Goal: Task Accomplishment & Management: Use online tool/utility

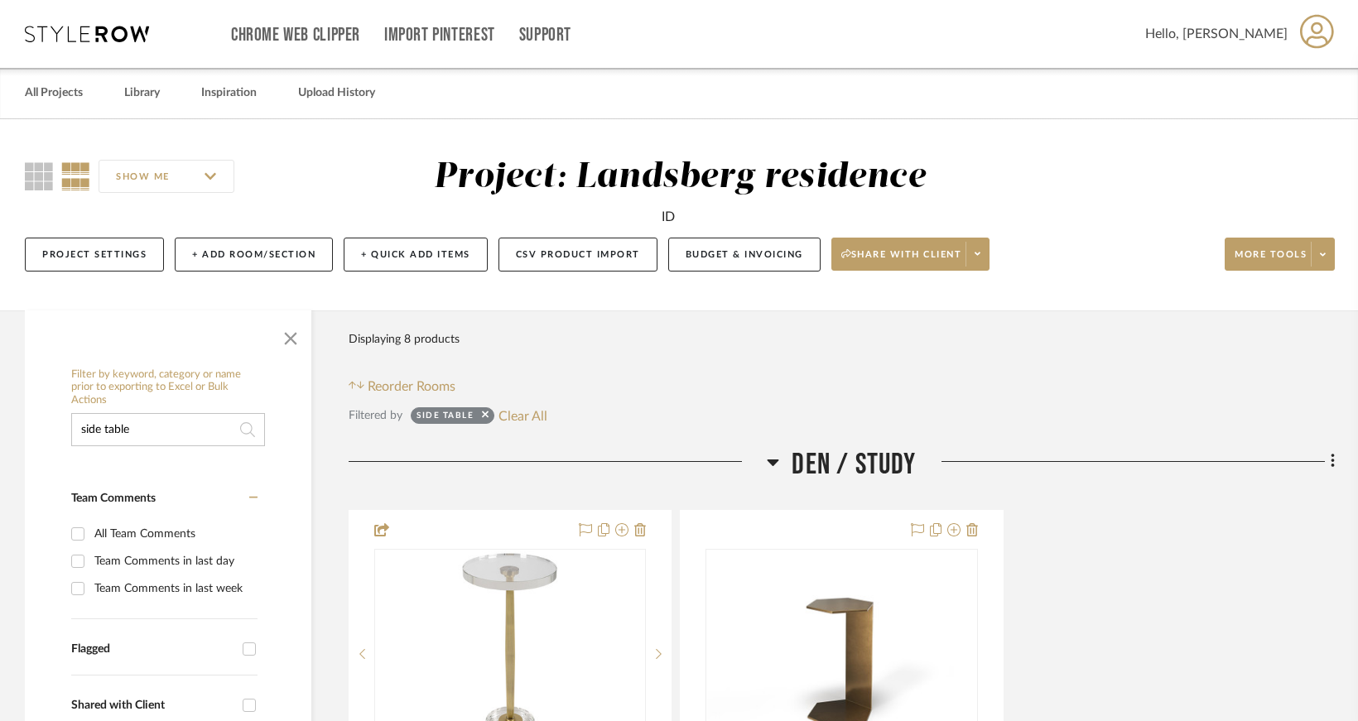
scroll to position [414, 0]
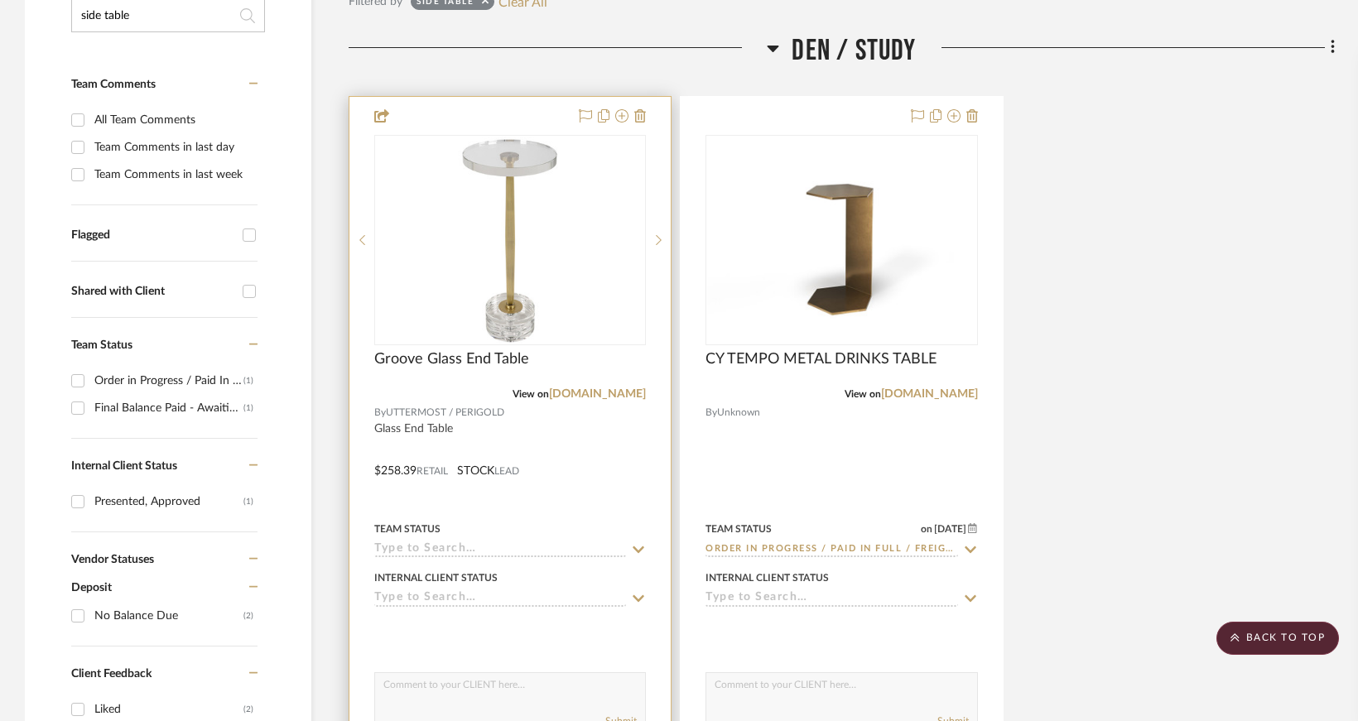
click at [479, 251] on img "0" at bounding box center [510, 240] width 207 height 207
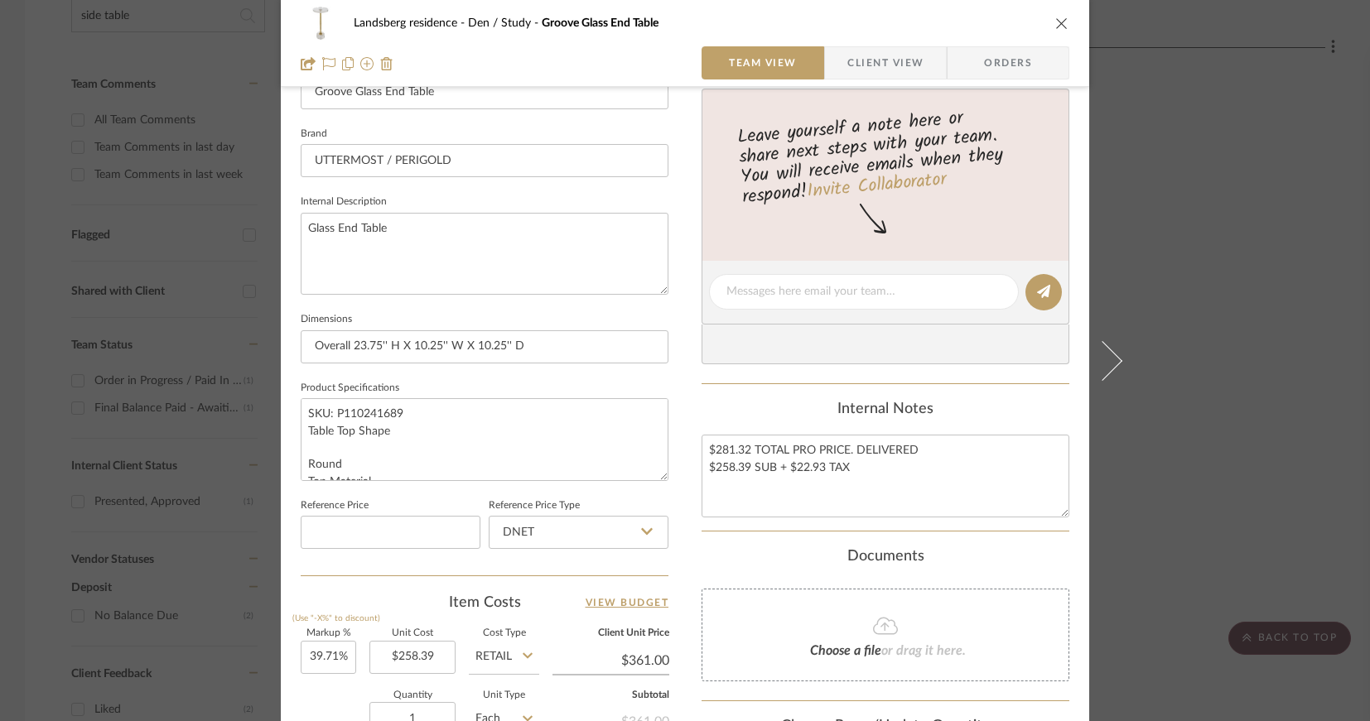
scroll to position [821, 0]
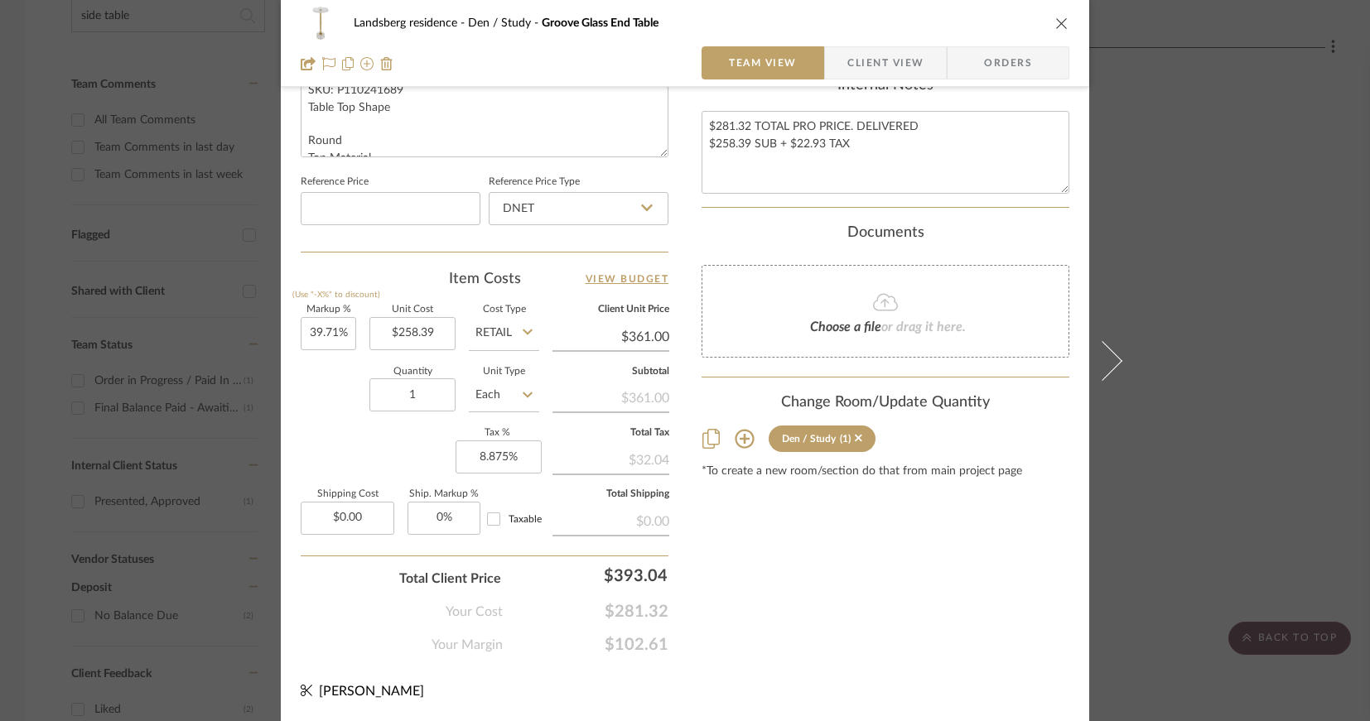
click at [1058, 24] on icon "close" at bounding box center [1061, 23] width 13 height 13
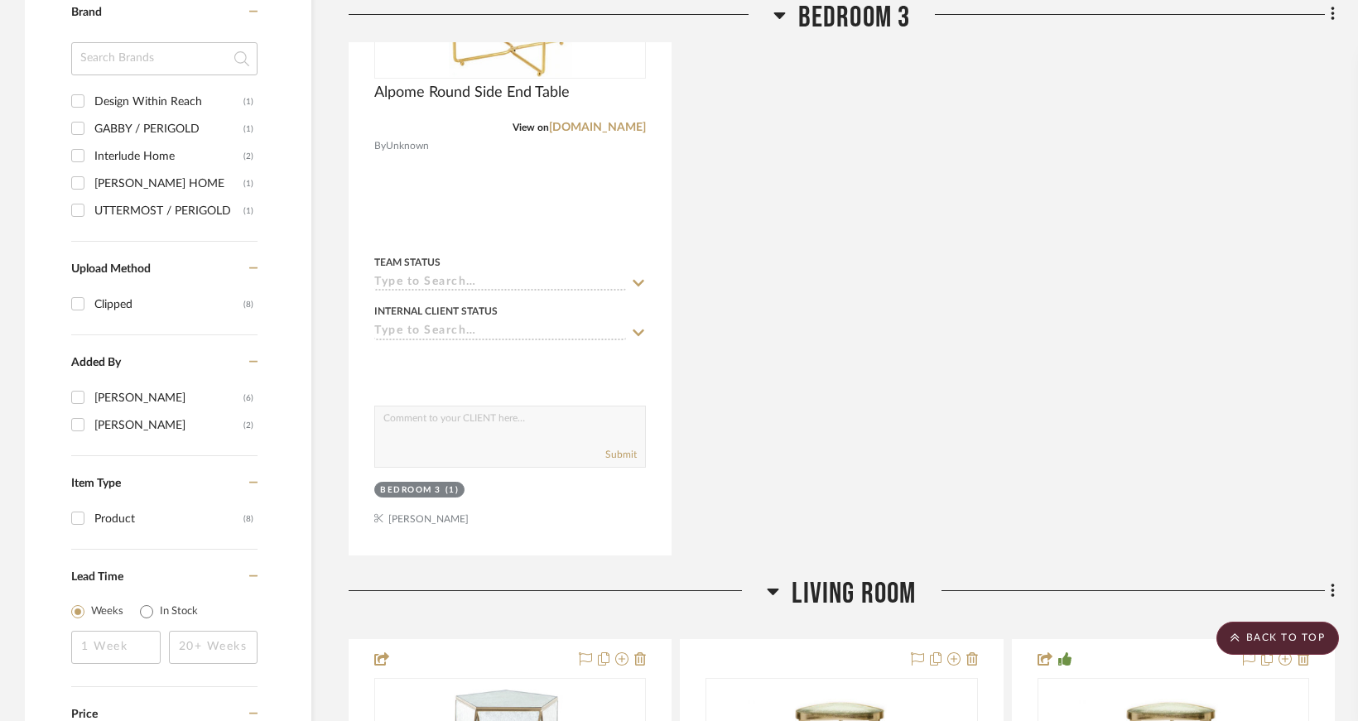
scroll to position [1904, 0]
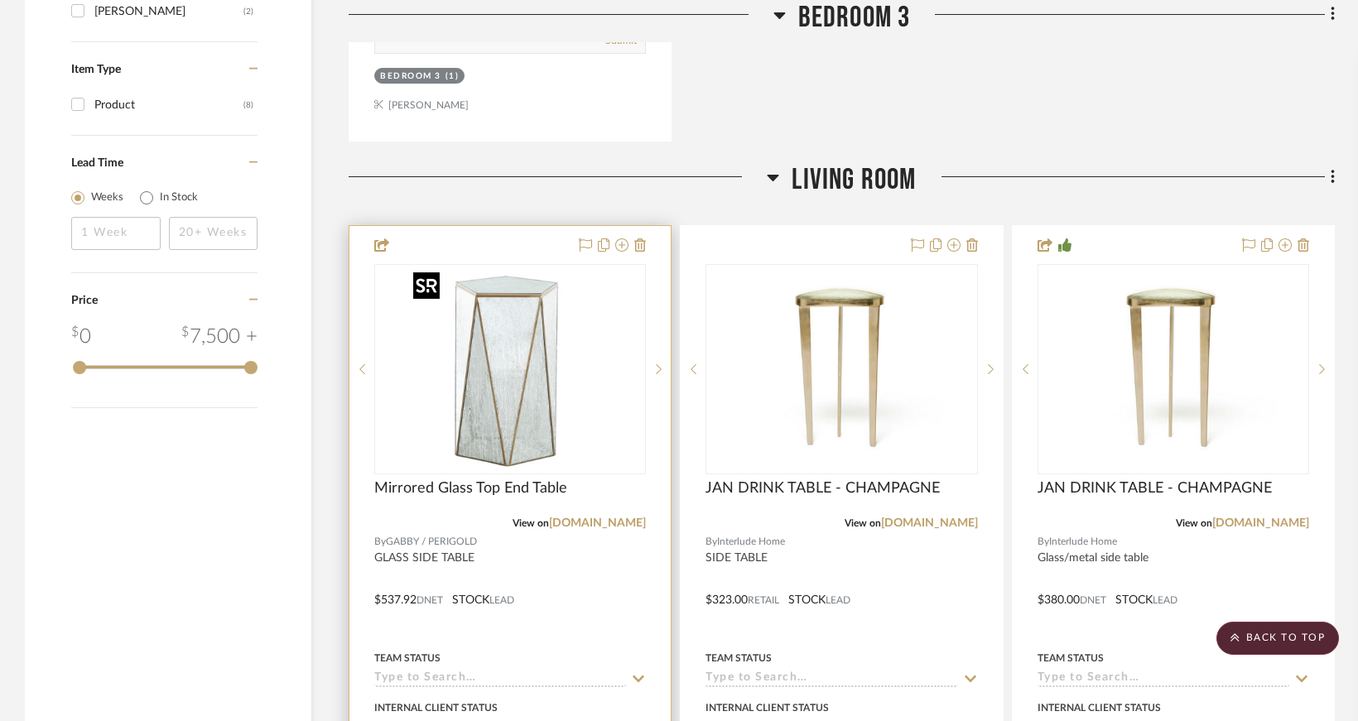
click at [562, 357] on img "0" at bounding box center [510, 369] width 207 height 207
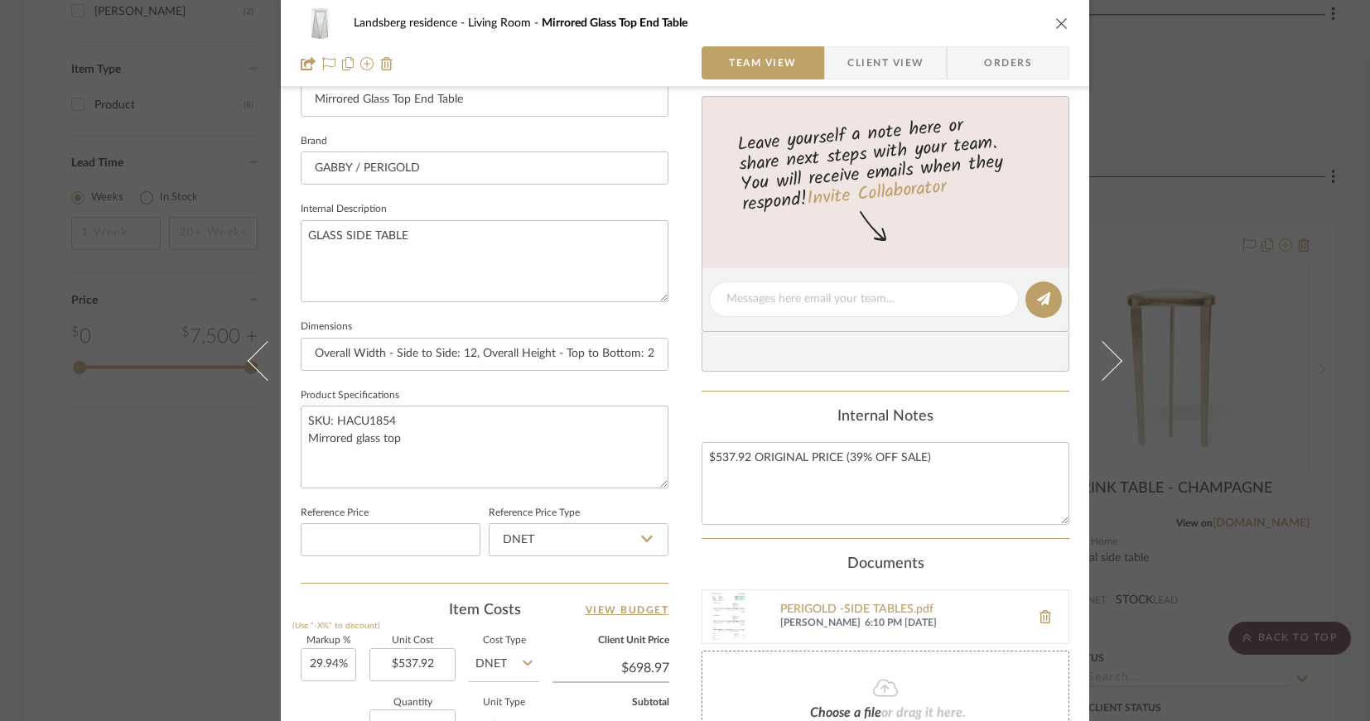
scroll to position [821, 0]
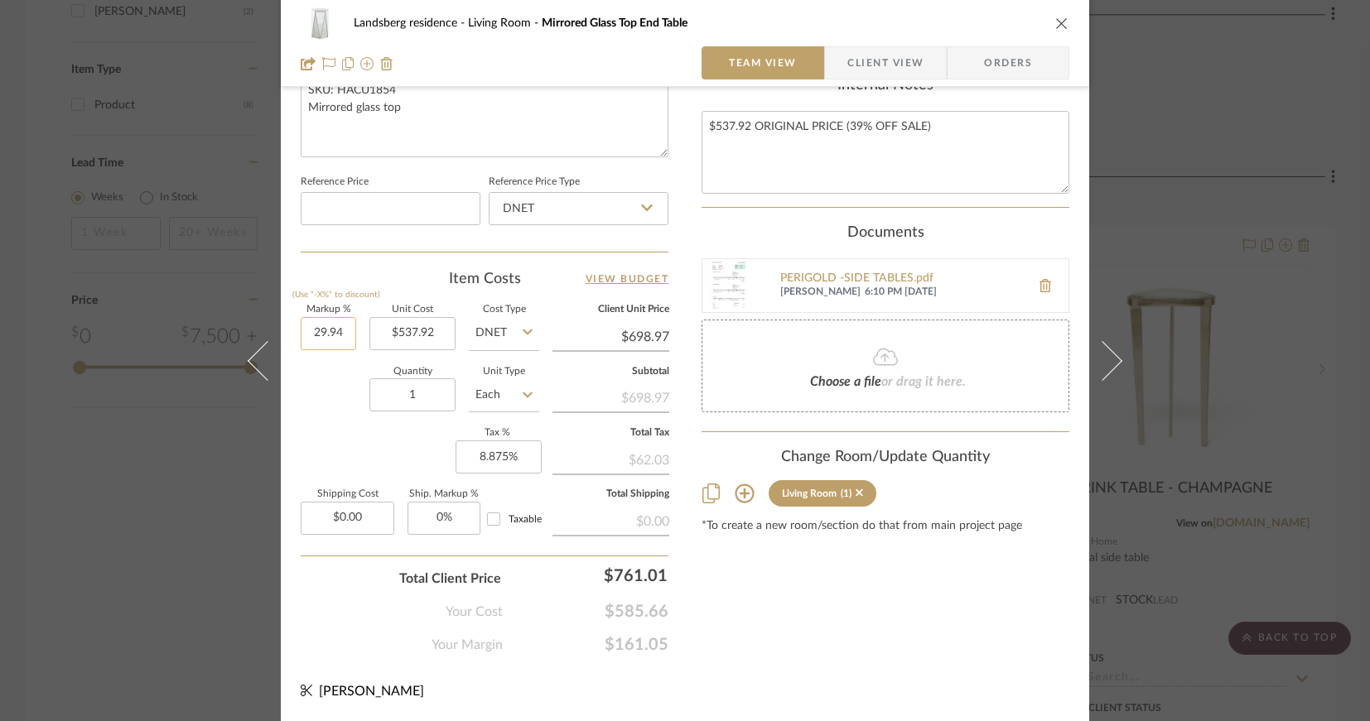
click at [325, 332] on input "29.94" at bounding box center [328, 333] width 55 height 33
click at [327, 332] on input "29.94" at bounding box center [328, 333] width 55 height 33
click at [330, 331] on input "29.94" at bounding box center [328, 333] width 55 height 33
type input "29.95%"
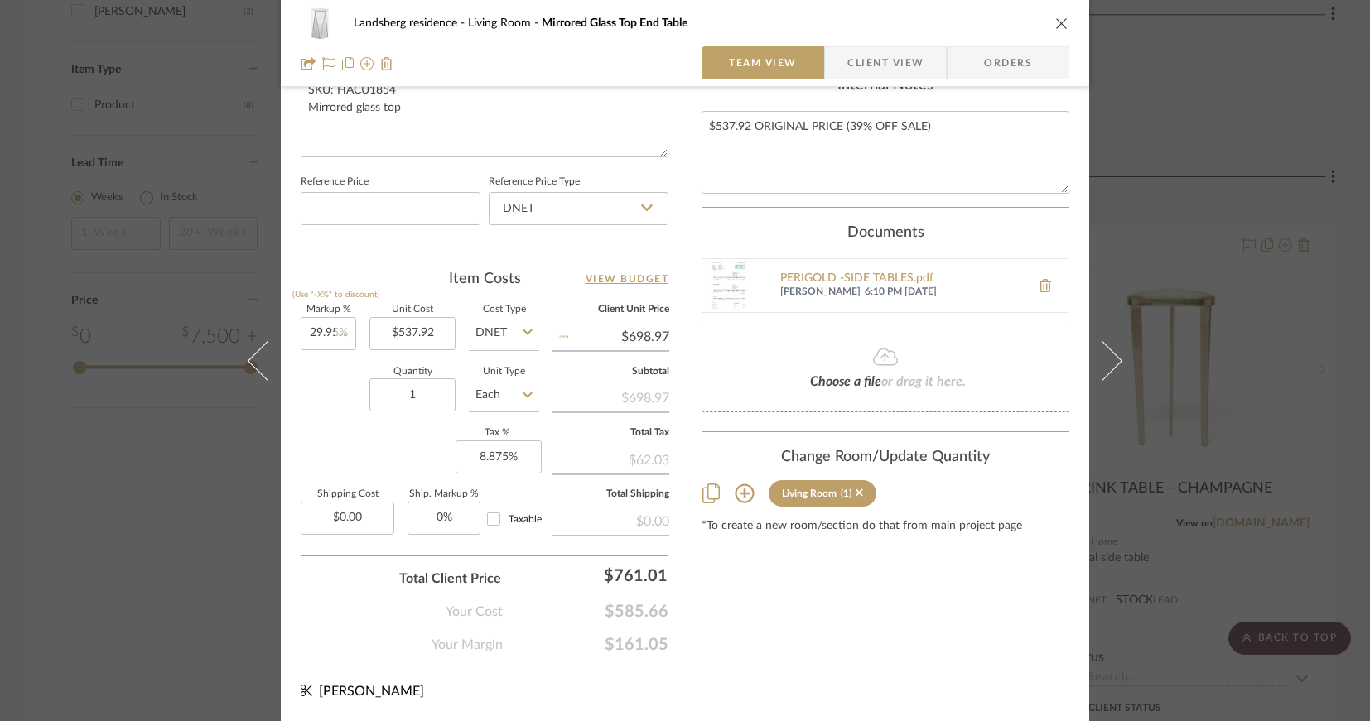
type input "$699.03"
click at [1057, 17] on icon "close" at bounding box center [1061, 23] width 13 height 13
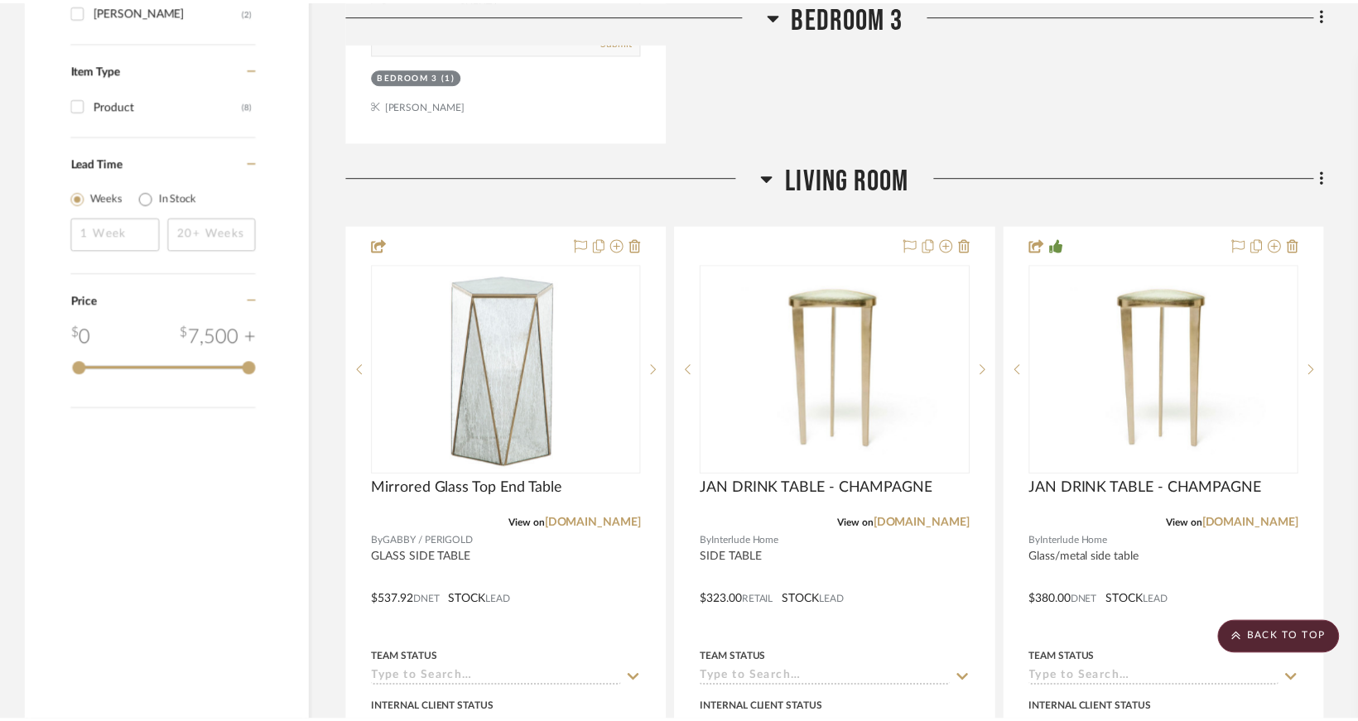
scroll to position [1904, 0]
